Goal: Find specific page/section: Find specific page/section

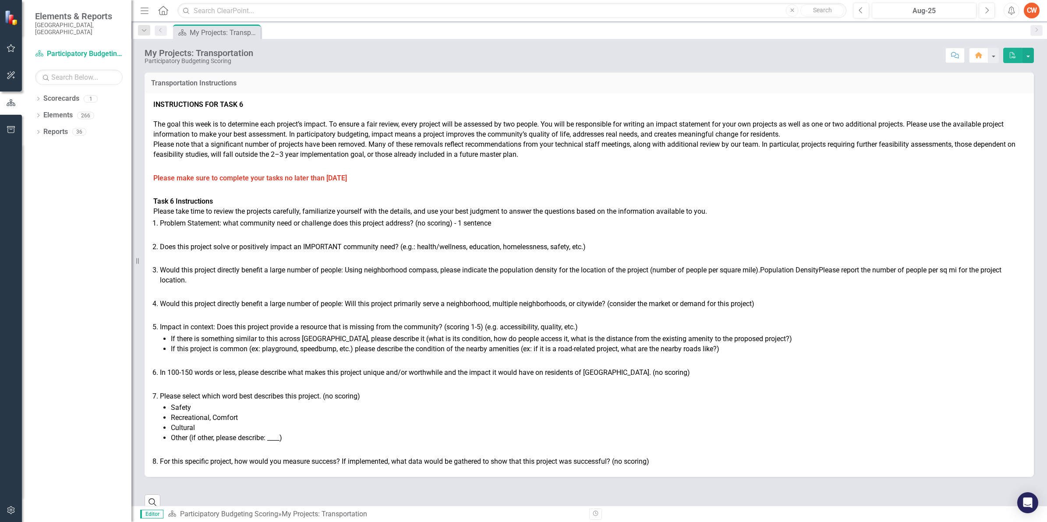
click at [533, 174] on p "Please make sure to complete your tasks no later than [DATE]" at bounding box center [589, 179] width 872 height 14
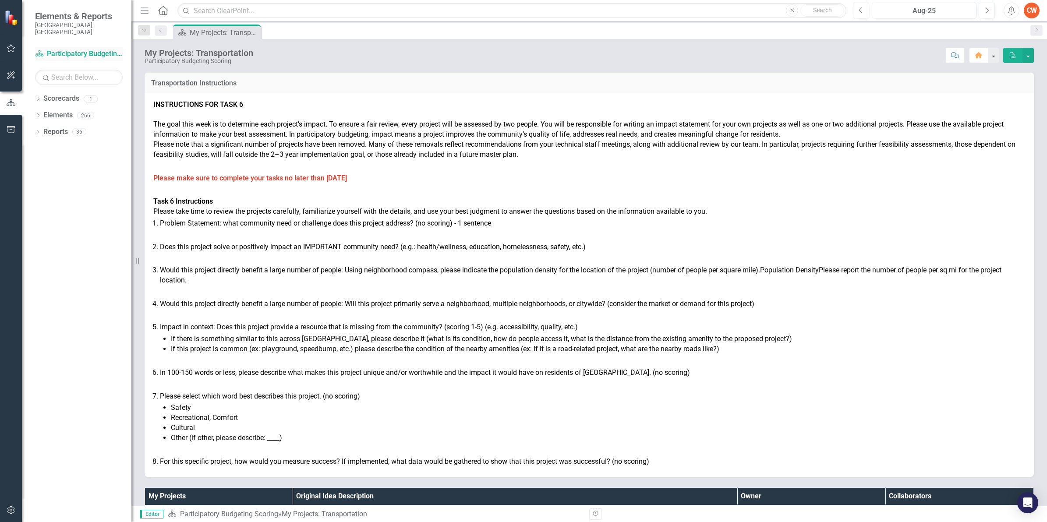
click at [102, 49] on link "Scorecard Participatory Budgeting Scoring" at bounding box center [79, 54] width 88 height 10
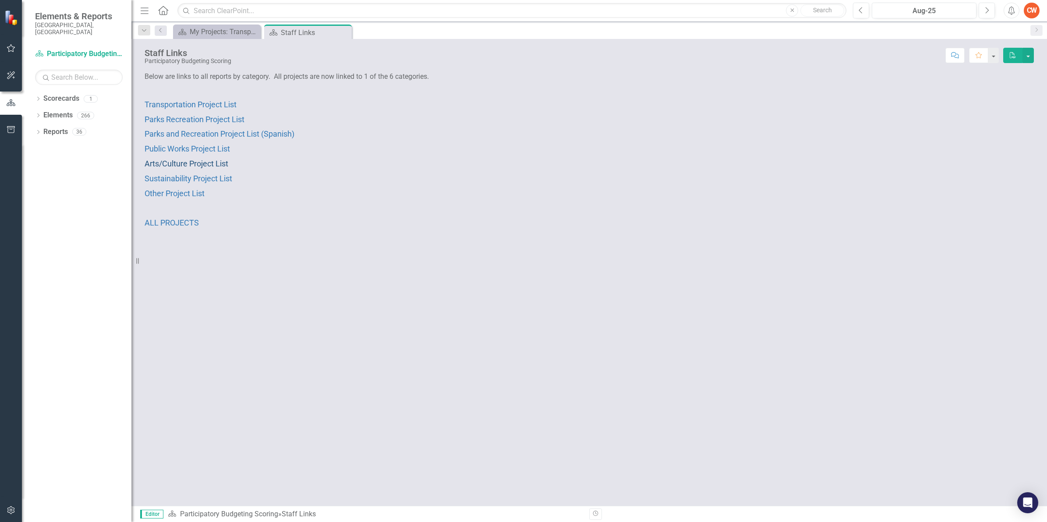
click at [201, 165] on span "Arts/Culture Project List" at bounding box center [187, 163] width 84 height 9
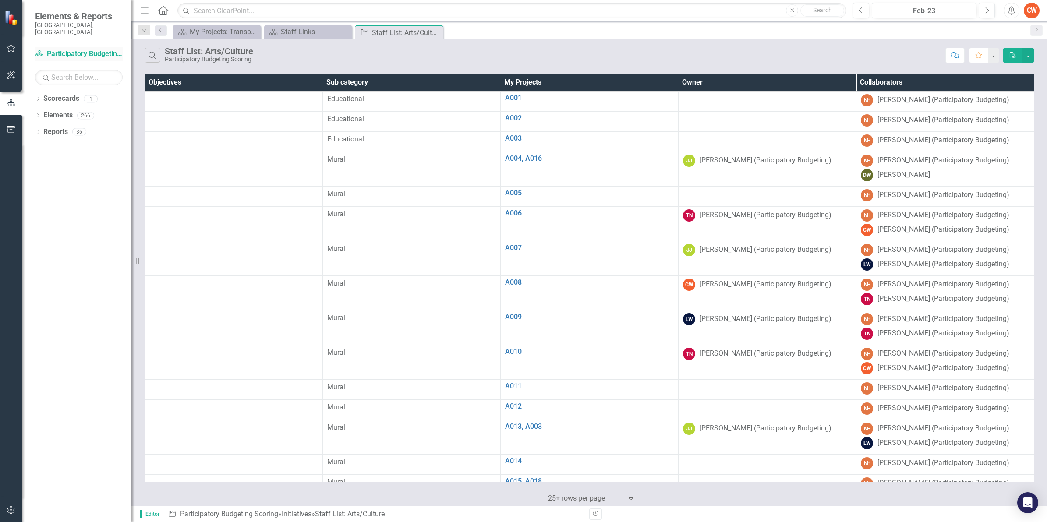
click at [75, 49] on link "Scorecard Participatory Budgeting Scoring" at bounding box center [79, 54] width 88 height 10
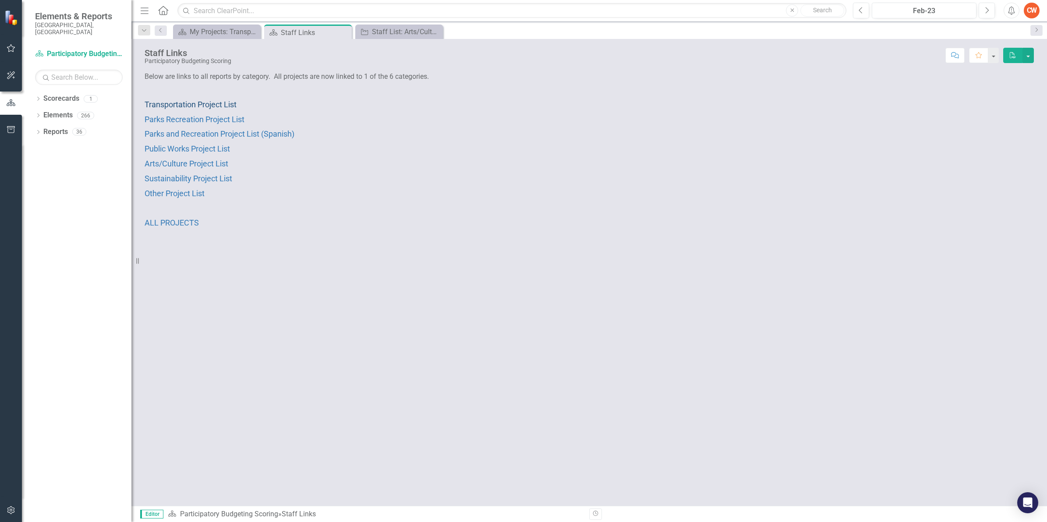
click at [167, 105] on span "Transportation Project List" at bounding box center [191, 104] width 92 height 9
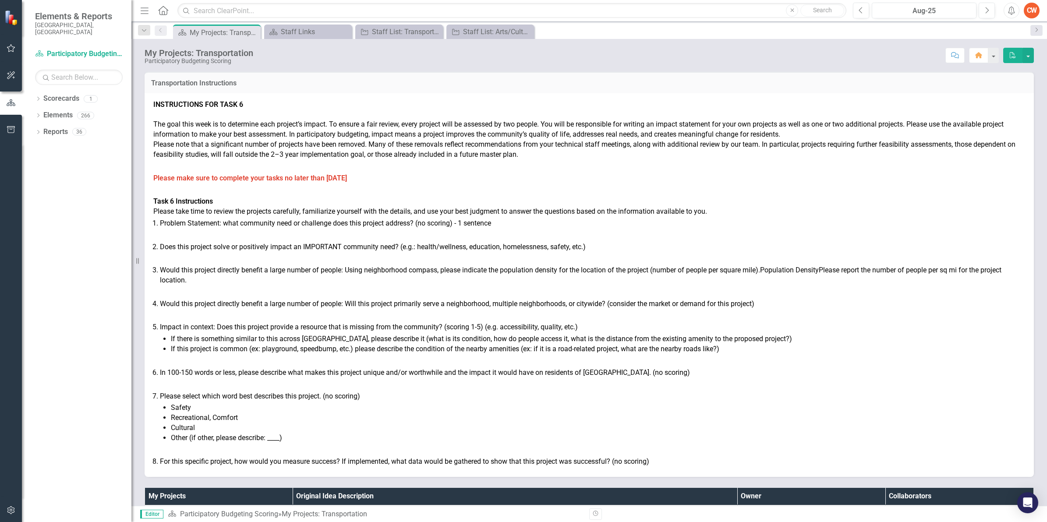
scroll to position [404, 0]
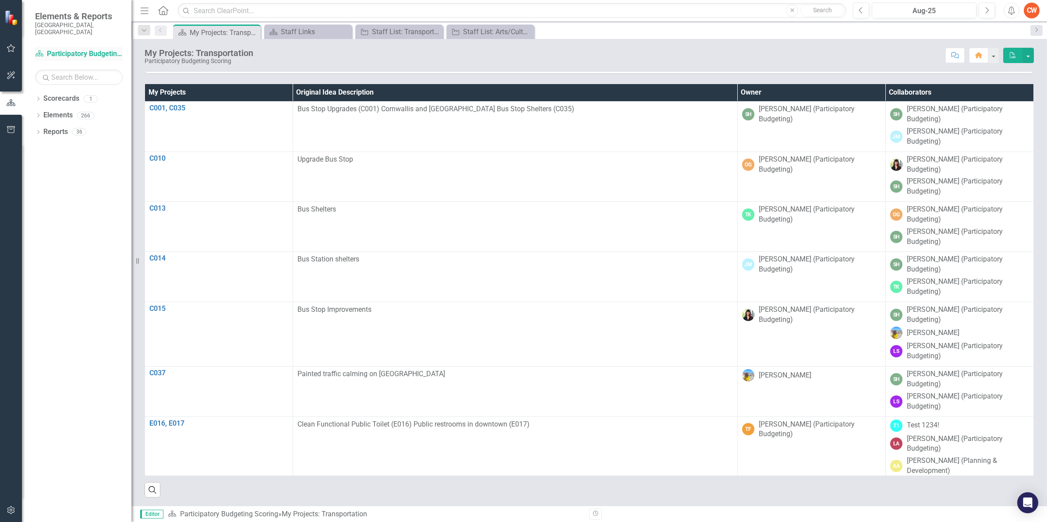
click at [62, 49] on link "Scorecard Participatory Budgeting Scoring" at bounding box center [79, 54] width 88 height 10
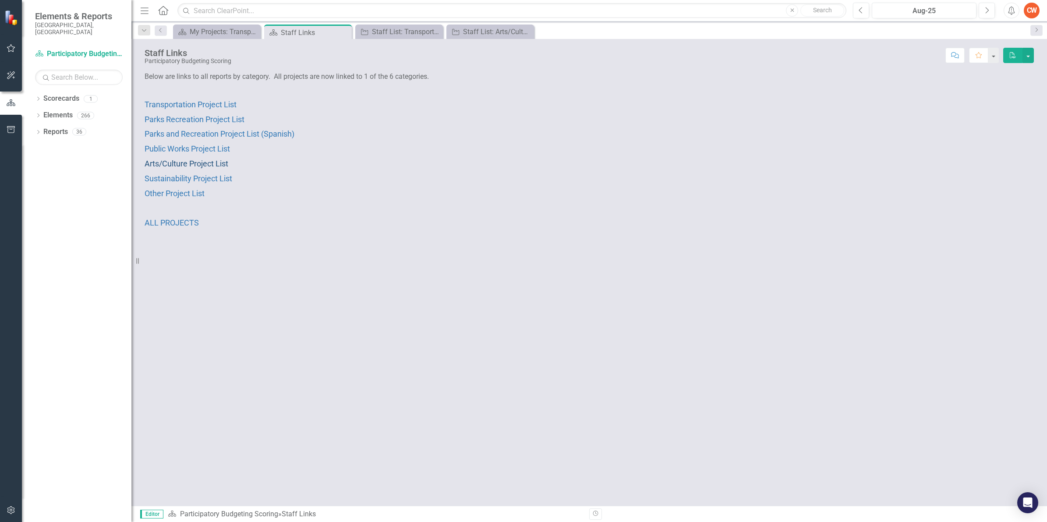
click at [185, 166] on span "Arts/Culture Project List" at bounding box center [187, 163] width 84 height 9
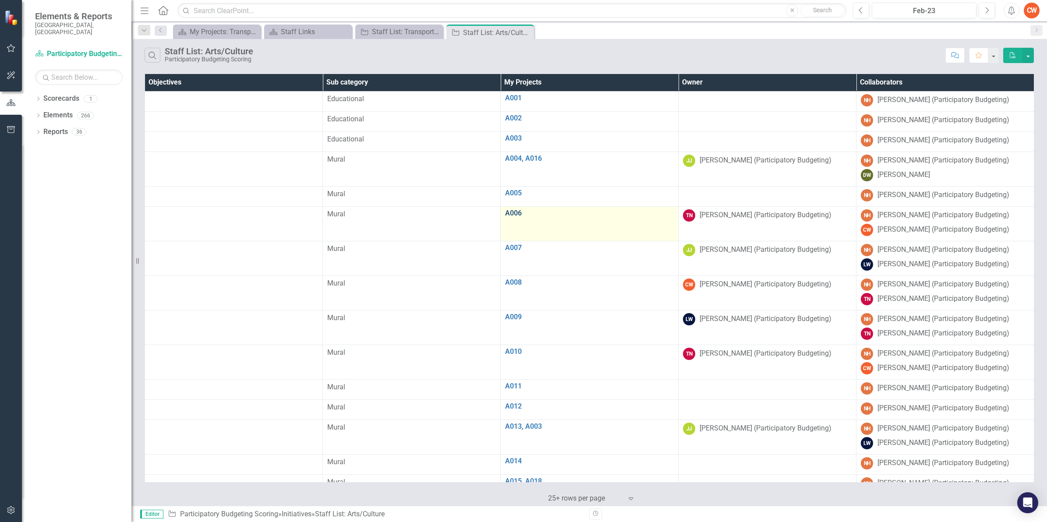
click at [515, 213] on link "A006" at bounding box center [589, 213] width 169 height 8
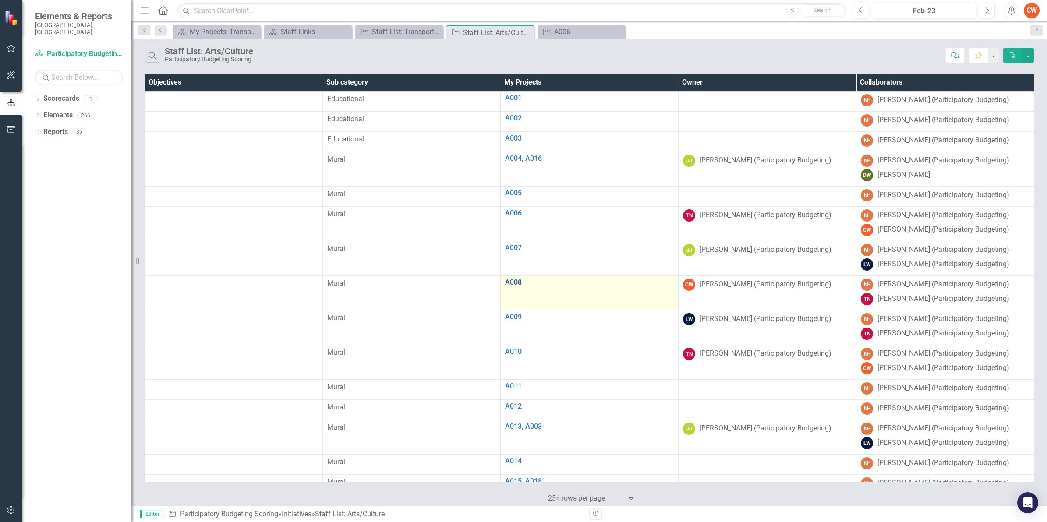
click at [515, 286] on link "A008" at bounding box center [589, 283] width 169 height 8
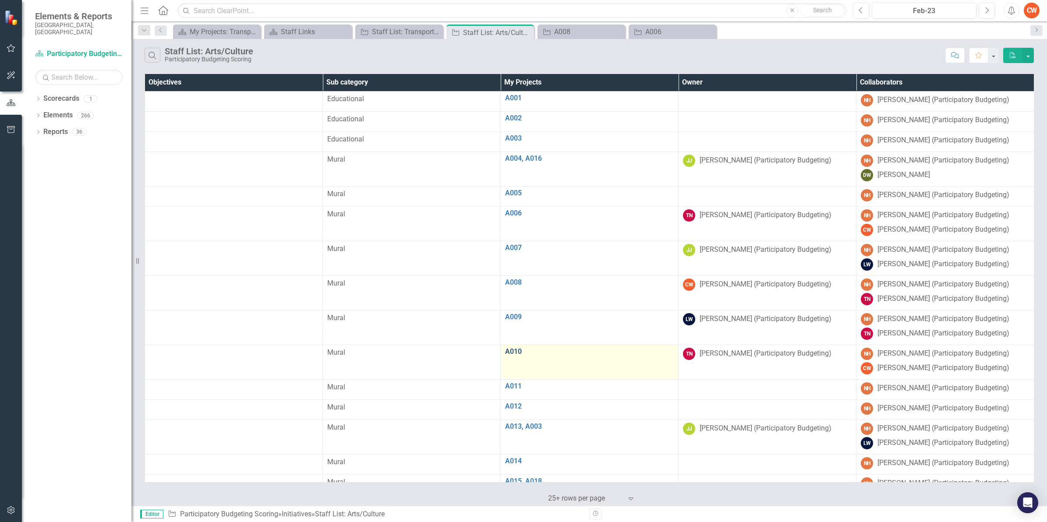
click at [520, 355] on link "A010" at bounding box center [589, 352] width 169 height 8
